Goal: Check status: Check status

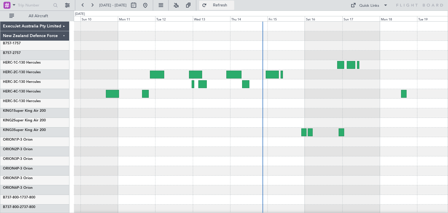
click at [233, 6] on span "Refresh" at bounding box center [220, 5] width 25 height 4
click at [233, 5] on span "Refresh" at bounding box center [220, 5] width 25 height 4
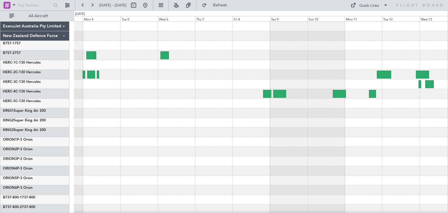
click at [369, 142] on div at bounding box center [261, 142] width 374 height 10
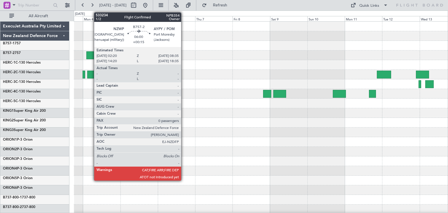
click at [91, 54] on div at bounding box center [91, 55] width 10 height 8
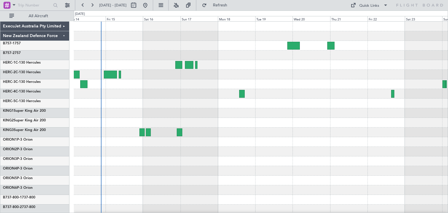
click at [0, 151] on html "[DATE] - [DATE] Refresh Quick Links All Aircraft ExecuJet Australia Pty Limited…" at bounding box center [224, 106] width 448 height 213
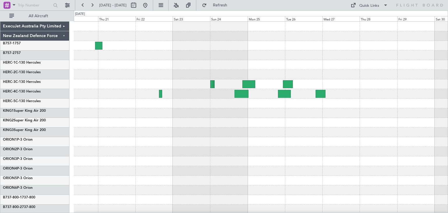
click at [15, 161] on div "ExecuJet Australia Pty Limited New Zealand Defence Force B757-1 757 B757-2 757 …" at bounding box center [224, 112] width 448 height 203
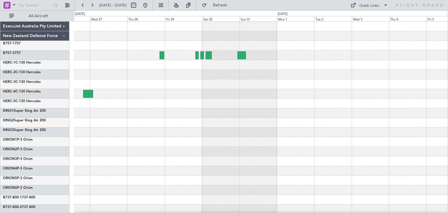
click at [121, 157] on div at bounding box center [261, 142] width 374 height 241
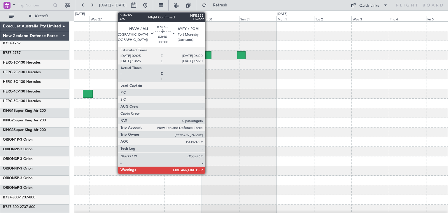
click at [208, 54] on div at bounding box center [208, 55] width 6 height 8
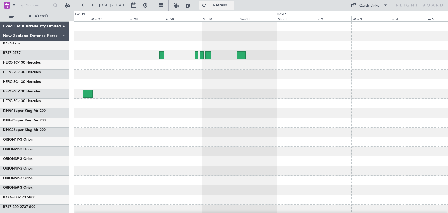
drag, startPoint x: 236, startPoint y: 6, endPoint x: 233, endPoint y: 10, distance: 4.3
click at [233, 6] on span "Refresh" at bounding box center [220, 5] width 25 height 4
